Goal: Task Accomplishment & Management: Complete application form

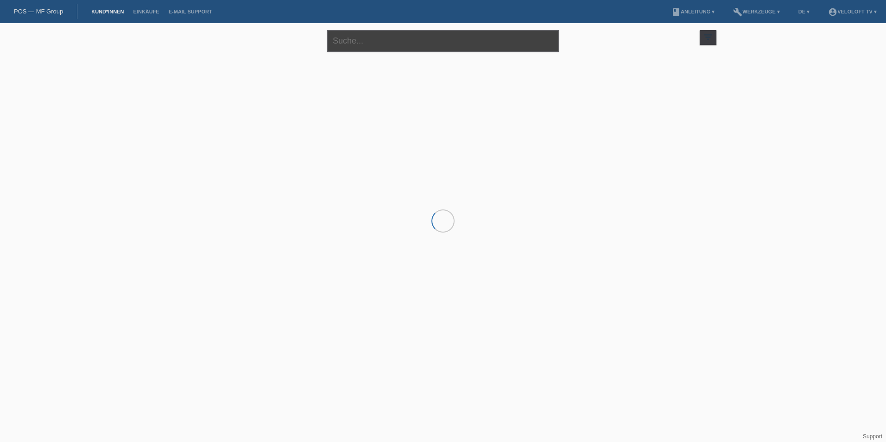
click at [350, 51] on input "text" at bounding box center [443, 41] width 232 height 22
type input "[PERSON_NAME]"
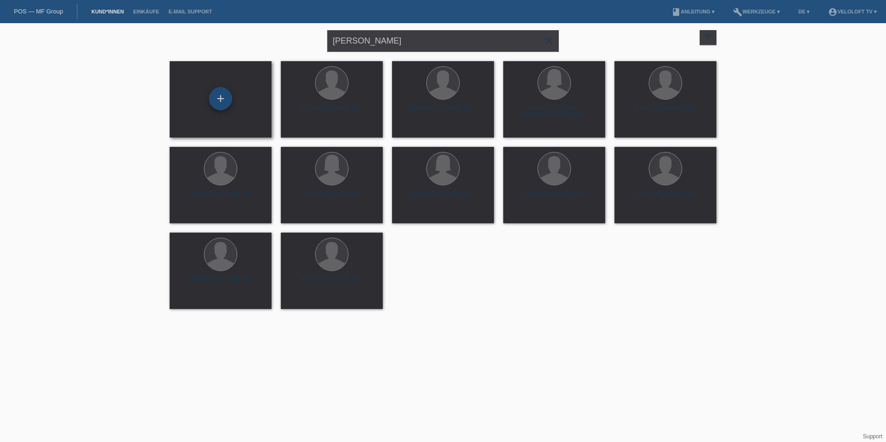
click at [221, 101] on div "+" at bounding box center [220, 98] width 23 height 23
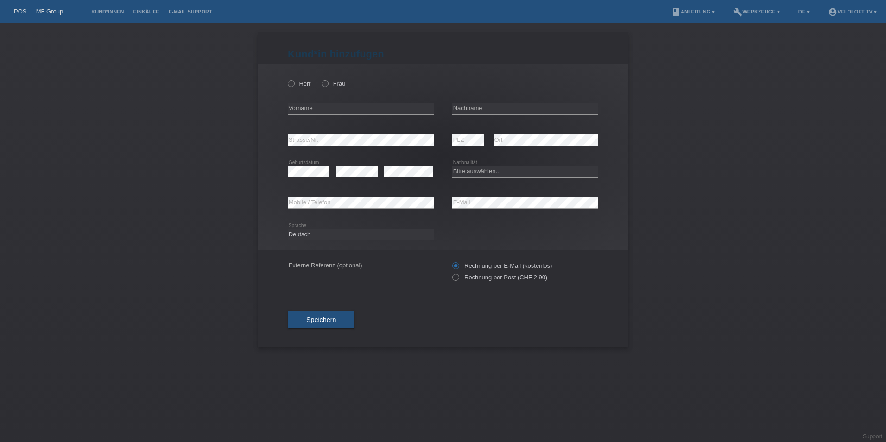
click at [303, 78] on div "Herr Frau" at bounding box center [361, 83] width 146 height 19
click at [300, 83] on label "Herr" at bounding box center [299, 83] width 23 height 7
click at [294, 83] on input "Herr" at bounding box center [291, 83] width 6 height 6
radio input "true"
click at [302, 110] on input "text" at bounding box center [361, 109] width 146 height 12
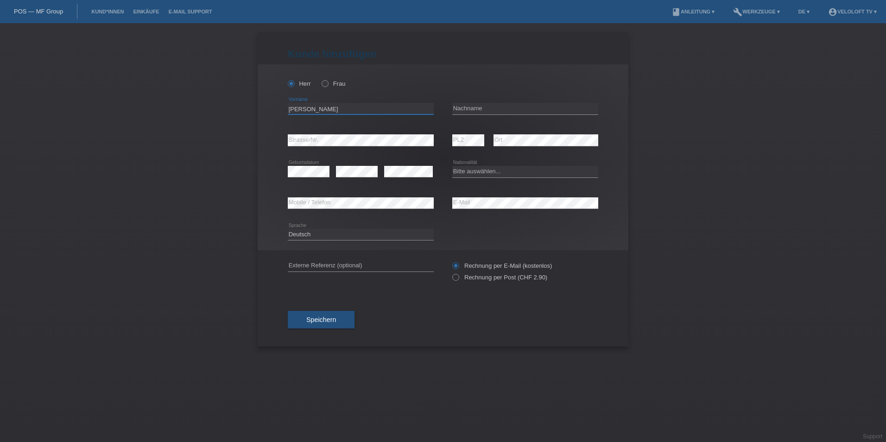
type input "[PERSON_NAME]"
type input "Diet"
drag, startPoint x: 214, startPoint y: 140, endPoint x: 301, endPoint y: 116, distance: 90.3
click at [301, 116] on div "Charles error Vorname" at bounding box center [361, 108] width 146 height 31
click at [223, 133] on div "Kund*in hinzufügen Kunde hinzufügen Kundin hinzufügen Herr Frau Charles error V…" at bounding box center [443, 232] width 886 height 419
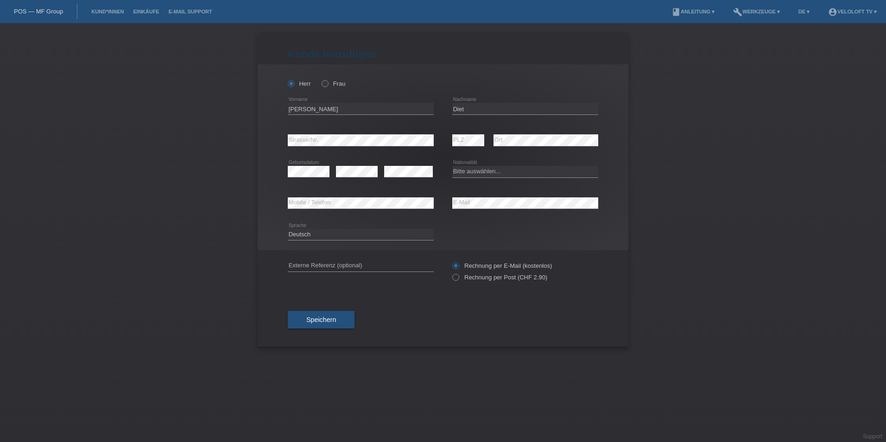
click at [322, 132] on div "error Strasse/Nr." at bounding box center [361, 140] width 146 height 31
click at [499, 167] on select "Bitte auswählen... Schweiz Deutschland Liechtenstein Österreich ------------ Af…" at bounding box center [525, 171] width 146 height 11
select select "CH"
click at [452, 166] on select "Bitte auswählen... Schweiz Deutschland Liechtenstein Österreich ------------ Af…" at bounding box center [525, 171] width 146 height 11
click at [251, 136] on div "Kund*in hinzufügen Kunde hinzufügen Kundin hinzufügen Herr Frau Charles error V…" at bounding box center [443, 232] width 886 height 419
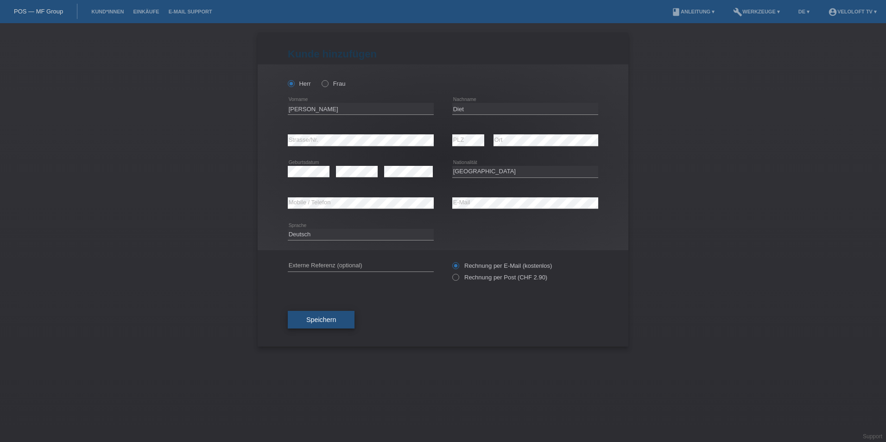
click at [324, 318] on span "Speichern" at bounding box center [321, 319] width 30 height 7
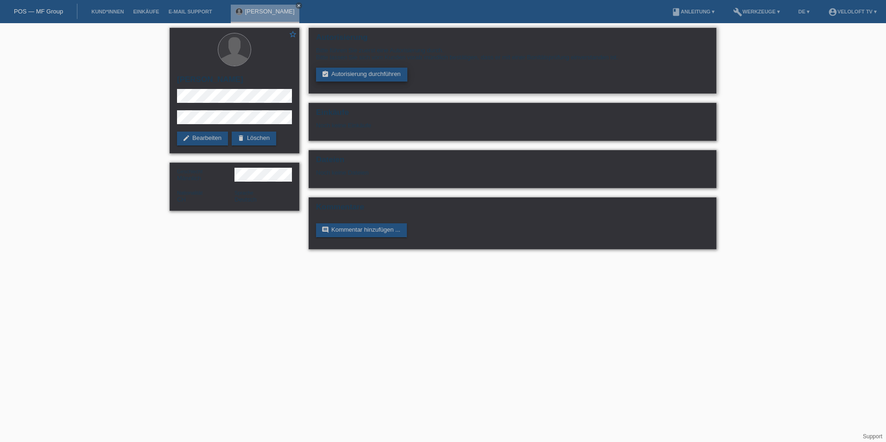
click at [377, 68] on link "assignment_turned_in Autorisierung durchführen" at bounding box center [361, 75] width 91 height 14
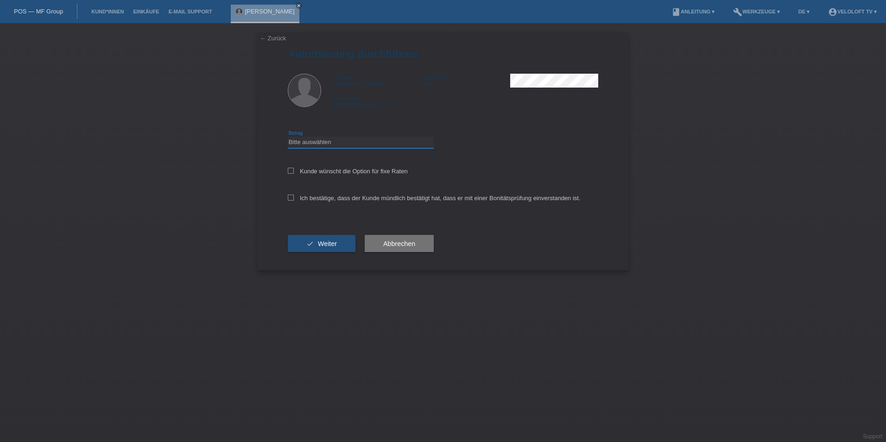
click at [301, 145] on select "Bitte auswählen CHF 1.00 - CHF 499.00 CHF 500.00 - CHF 1'999.00 CHF 2'000.00 - …" at bounding box center [361, 142] width 146 height 11
select select "3"
click at [288, 137] on select "Bitte auswählen CHF 1.00 - CHF 499.00 CHF 500.00 - CHF 1'999.00 CHF 2'000.00 - …" at bounding box center [361, 142] width 146 height 11
click at [298, 171] on label "Kunde wünscht die Option für fixe Raten" at bounding box center [348, 171] width 120 height 7
click at [294, 171] on input "Kunde wünscht die Option für fixe Raten" at bounding box center [291, 171] width 6 height 6
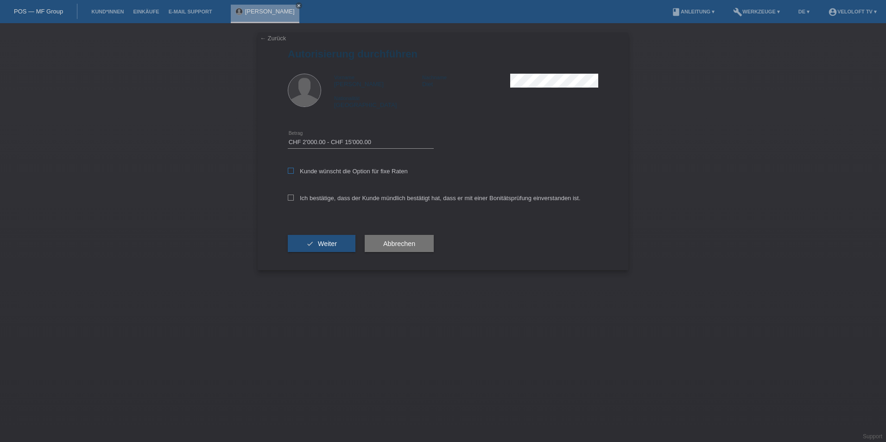
checkbox input "true"
click at [289, 198] on icon at bounding box center [291, 198] width 6 height 6
click at [289, 198] on input "Ich bestätige, dass der Kunde mündlich bestätigt hat, dass er mit einer Bonität…" at bounding box center [291, 198] width 6 height 6
checkbox input "true"
click at [319, 251] on button "check Weiter" at bounding box center [322, 244] width 68 height 18
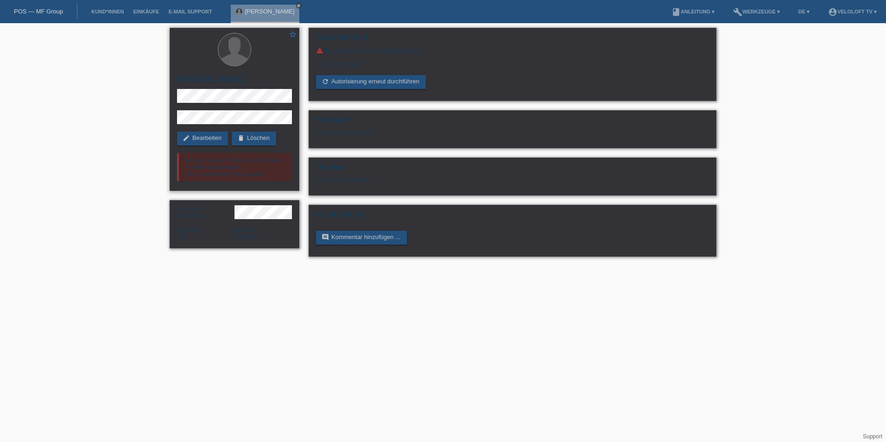
click at [204, 83] on h2 "[PERSON_NAME]" at bounding box center [234, 82] width 115 height 14
drag, startPoint x: 204, startPoint y: 83, endPoint x: 226, endPoint y: 103, distance: 30.2
click at [229, 104] on div "star_border [PERSON_NAME] edit Bearbeiten delete Löschen Wir können dem Kunde a…" at bounding box center [235, 109] width 130 height 163
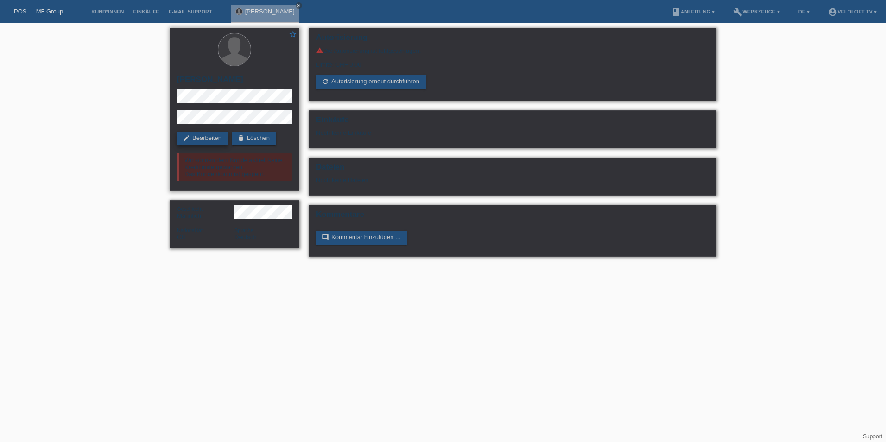
click at [219, 134] on link "edit Bearbeiten" at bounding box center [202, 139] width 51 height 14
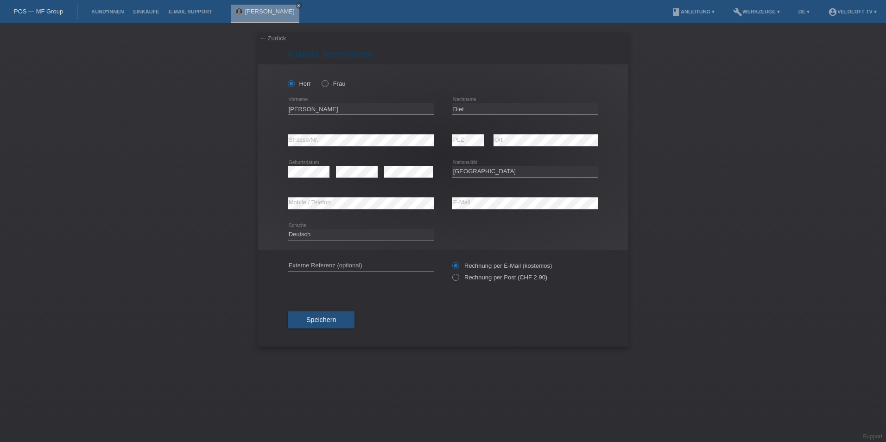
select select "CH"
click at [271, 148] on div "[PERSON_NAME] Frau [PERSON_NAME] error Vorname C" at bounding box center [443, 157] width 371 height 186
click at [333, 318] on span "Speichern" at bounding box center [321, 319] width 30 height 7
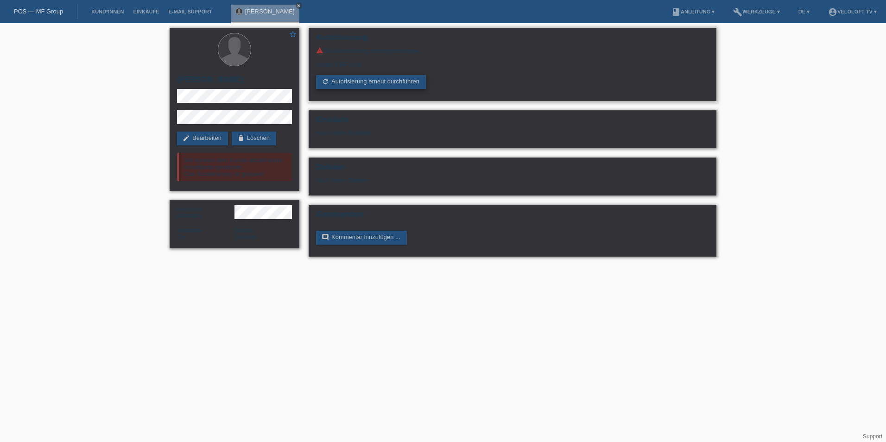
click at [373, 79] on link "refresh Autorisierung erneut durchführen" at bounding box center [371, 82] width 110 height 14
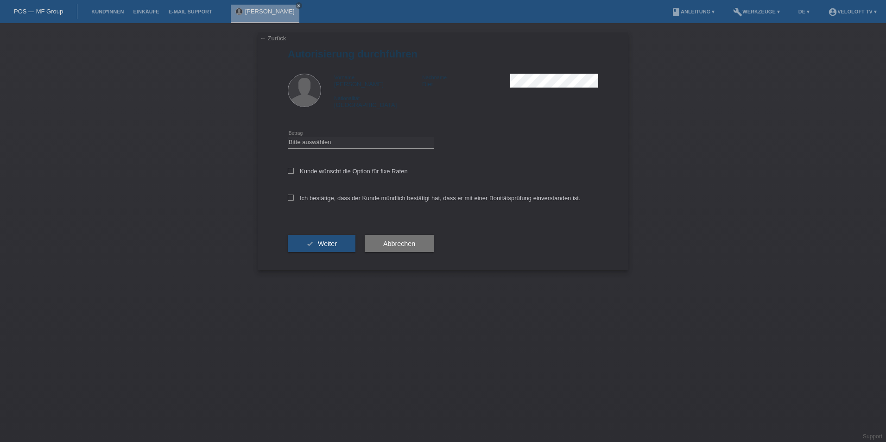
click at [291, 175] on div "Kunde wünscht die Option für fixe Raten" at bounding box center [443, 171] width 310 height 27
drag, startPoint x: 292, startPoint y: 169, endPoint x: 292, endPoint y: 176, distance: 7.4
click at [292, 175] on div "Kunde wünscht die Option für fixe Raten" at bounding box center [443, 171] width 310 height 27
drag, startPoint x: 292, startPoint y: 176, endPoint x: 292, endPoint y: 197, distance: 20.4
click at [292, 197] on icon at bounding box center [291, 198] width 6 height 6
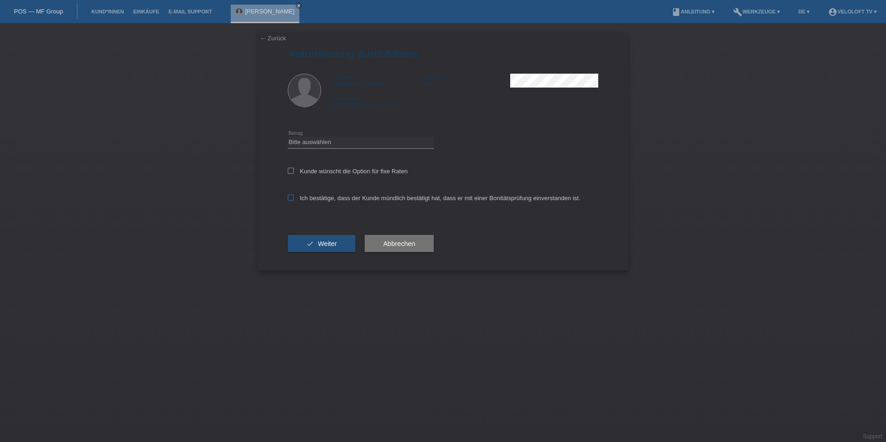
click at [292, 197] on input "Ich bestätige, dass der Kunde mündlich bestätigt hat, dass er mit einer Bonität…" at bounding box center [291, 198] width 6 height 6
checkbox input "true"
click at [289, 171] on icon at bounding box center [291, 171] width 6 height 6
click at [289, 171] on input "Kunde wünscht die Option für fixe Raten" at bounding box center [291, 171] width 6 height 6
checkbox input "true"
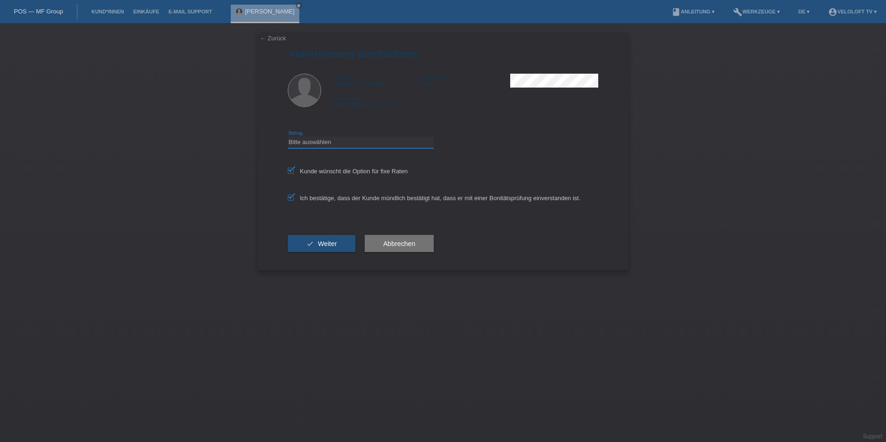
click at [339, 147] on select "Bitte auswählen CHF 1.00 - CHF 499.00 CHF 500.00 - CHF 1'999.00 CHF 2'000.00 - …" at bounding box center [361, 142] width 146 height 11
select select "3"
click at [288, 137] on select "Bitte auswählen CHF 1.00 - CHF 499.00 CHF 500.00 - CHF 1'999.00 CHF 2'000.00 - …" at bounding box center [361, 142] width 146 height 11
click at [317, 251] on button "check Weiter" at bounding box center [322, 244] width 68 height 18
